Goal: Subscribe to service/newsletter

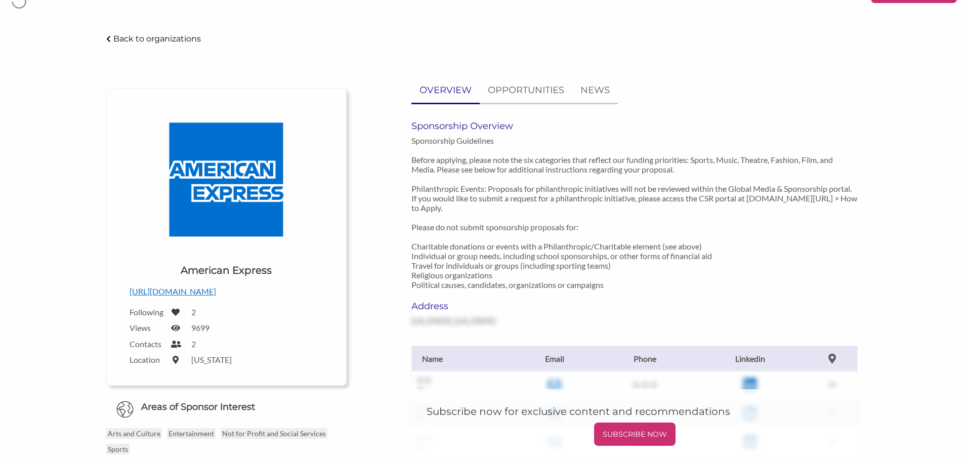
scroll to position [51, 0]
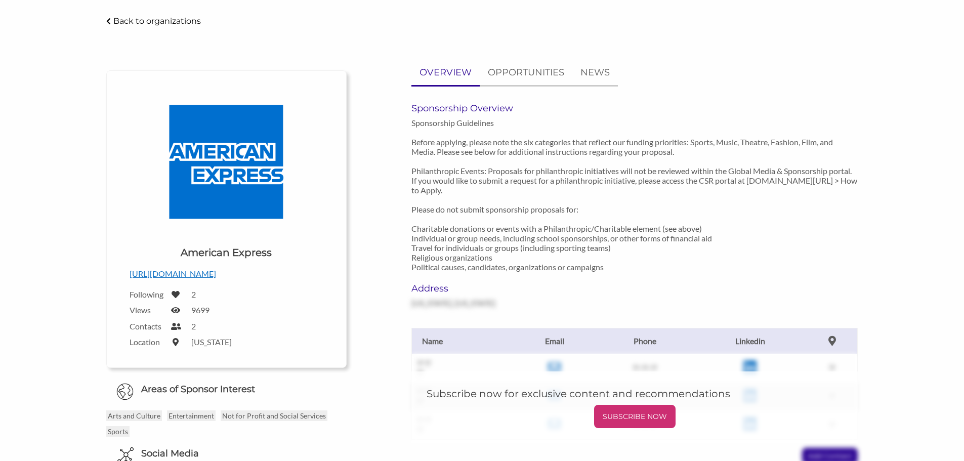
click at [425, 290] on h6 "Address" at bounding box center [480, 288] width 139 height 11
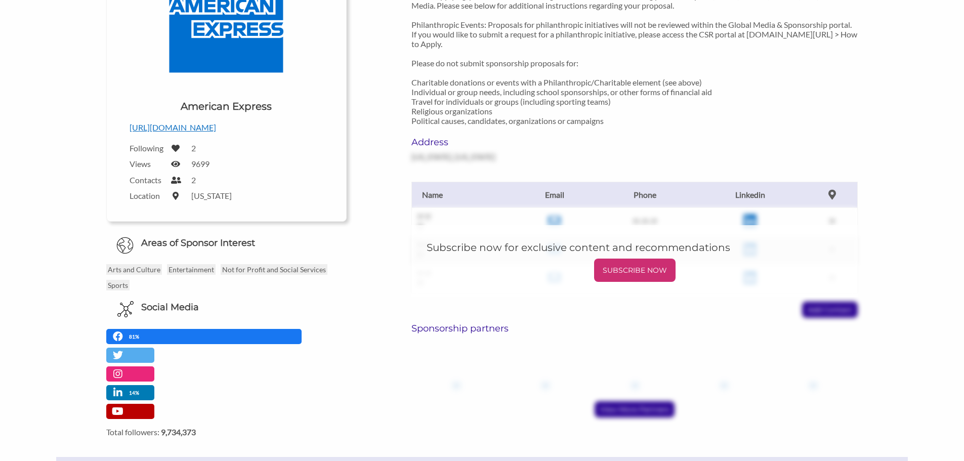
scroll to position [405, 0]
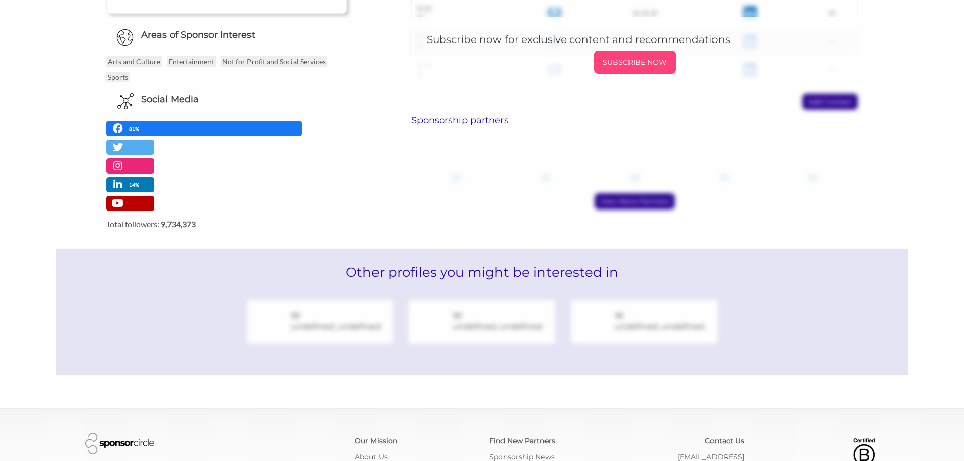
click at [634, 65] on p "SUBSCRIBE NOW" at bounding box center [634, 62] width 73 height 15
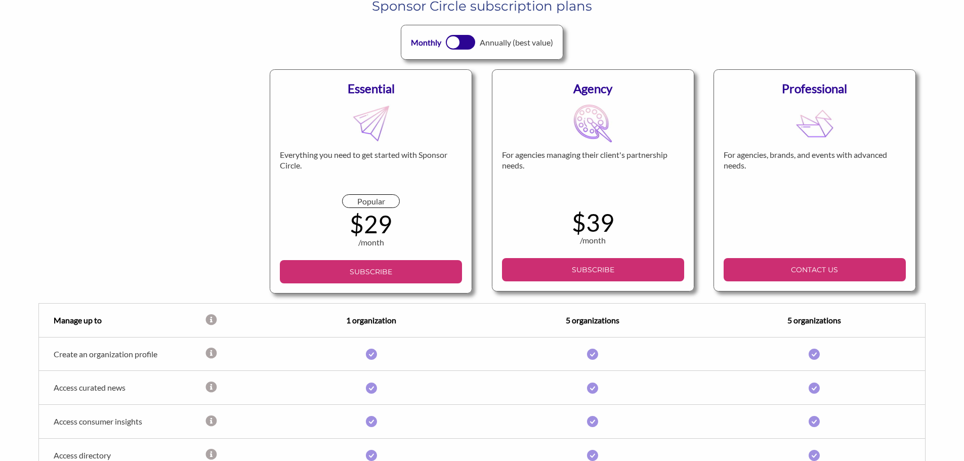
scroll to position [304, 0]
